Goal: Task Accomplishment & Management: Manage account settings

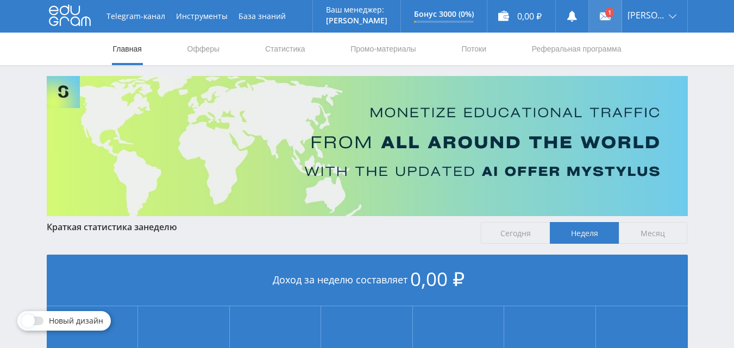
click at [604, 14] on use at bounding box center [605, 17] width 11 height 8
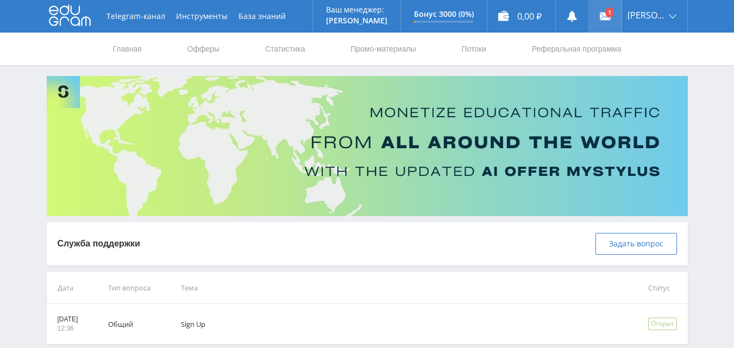
click at [605, 16] on use at bounding box center [605, 17] width 11 height 8
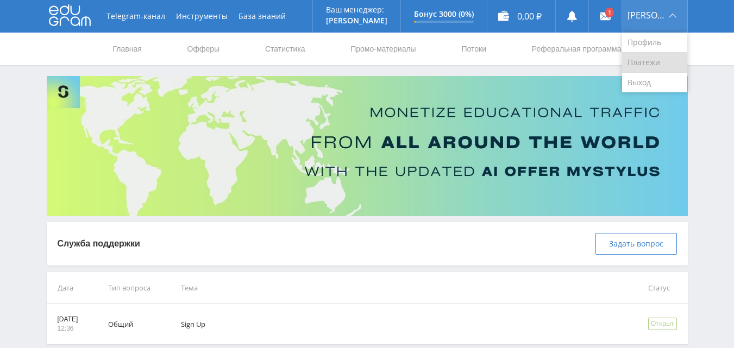
click at [663, 60] on link "Платежи" at bounding box center [654, 63] width 65 height 20
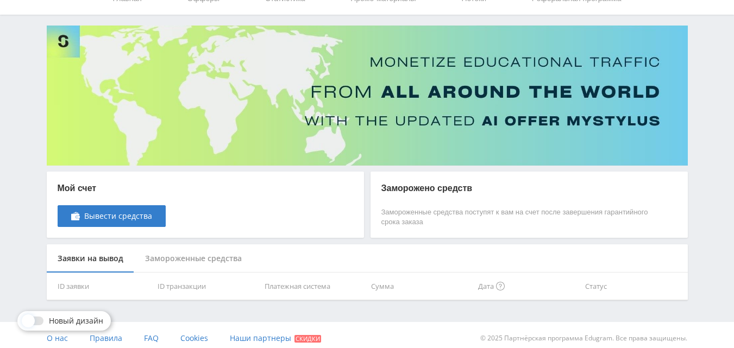
scroll to position [57, 0]
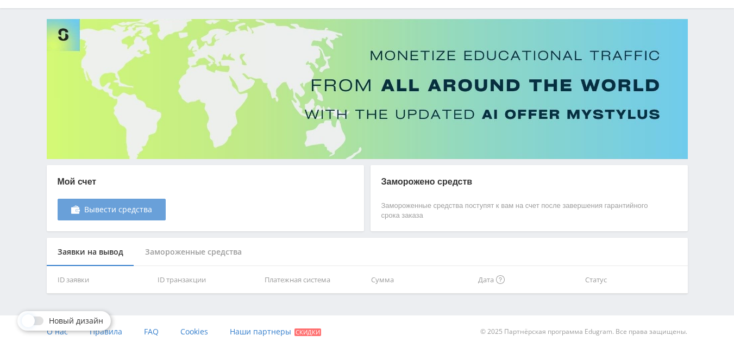
click at [113, 208] on span "Вывести средства" at bounding box center [118, 209] width 68 height 9
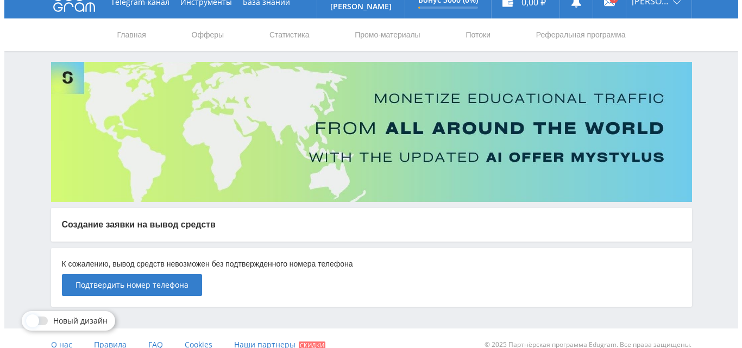
scroll to position [27, 0]
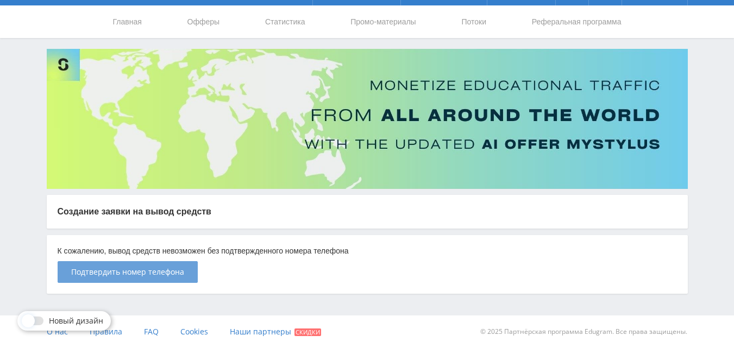
click at [112, 273] on span "Подтвердить номер телефона" at bounding box center [127, 272] width 113 height 9
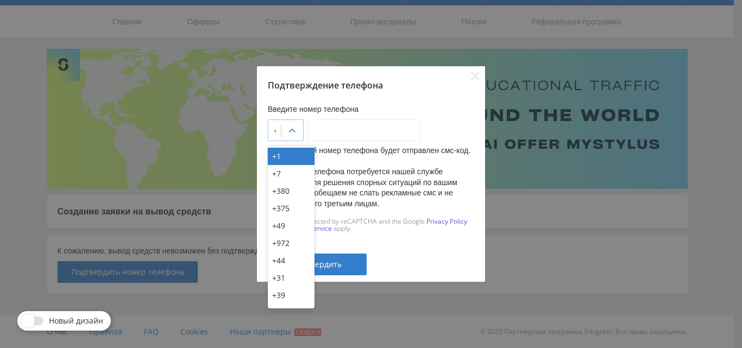
click at [301, 126] on div at bounding box center [293, 131] width 22 height 22
click at [16, 176] on div "Подтверждение телефона Введите номер телефона 21 results available. Use Up and …" at bounding box center [371, 174] width 742 height 348
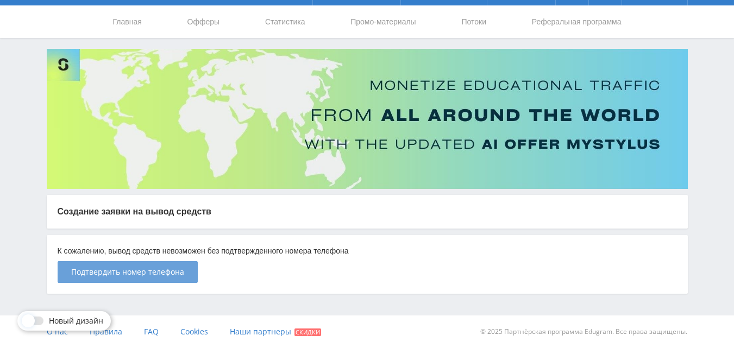
click at [183, 274] on span "Подтвердить номер телефона" at bounding box center [127, 272] width 113 height 9
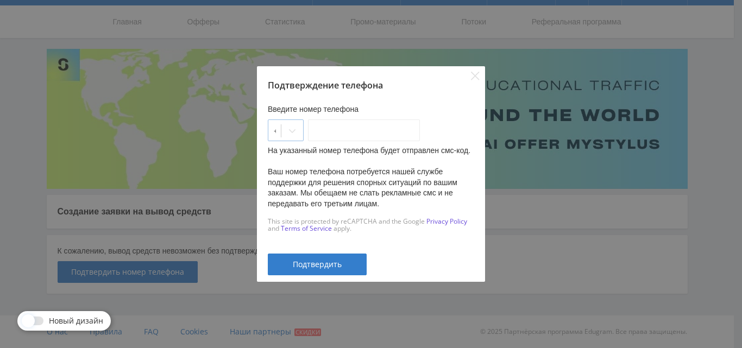
click at [297, 130] on icon at bounding box center [292, 131] width 9 height 9
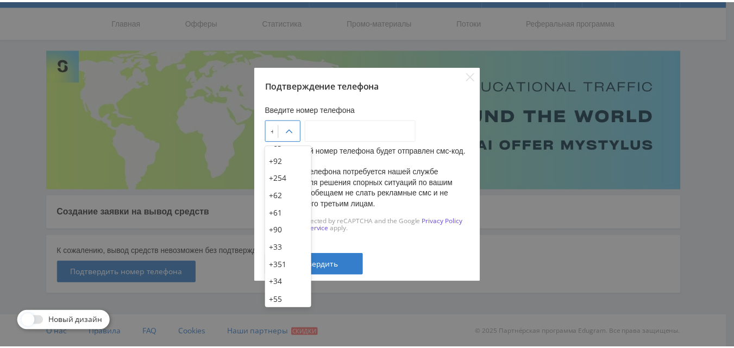
scroll to position [208, 0]
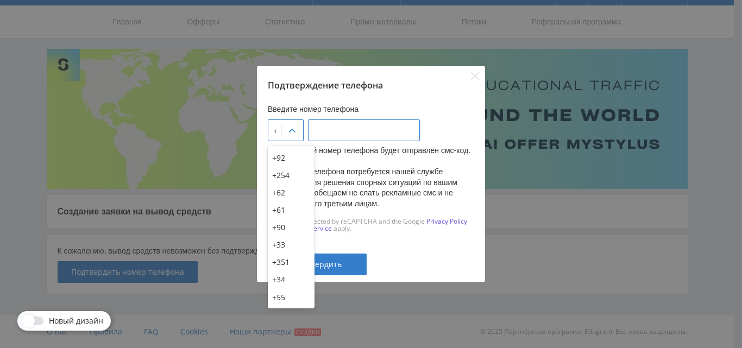
type input "___-___-__-__"
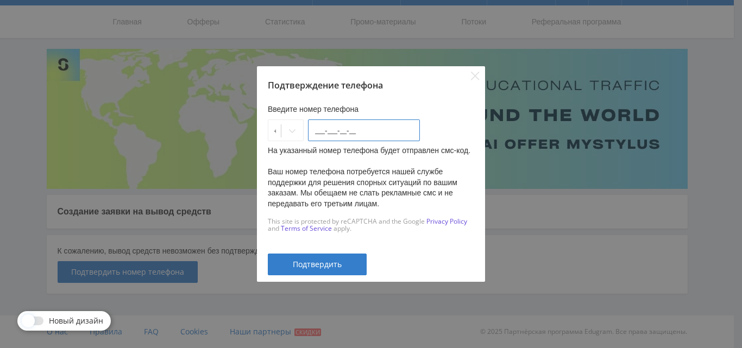
click at [330, 130] on input "___-___-__-__" at bounding box center [364, 131] width 112 height 22
click at [14, 160] on div "Подтверждение телефона Введите номер телефона +1 На указанный номер телефона бу…" at bounding box center [371, 174] width 742 height 348
